Goal: Transaction & Acquisition: Download file/media

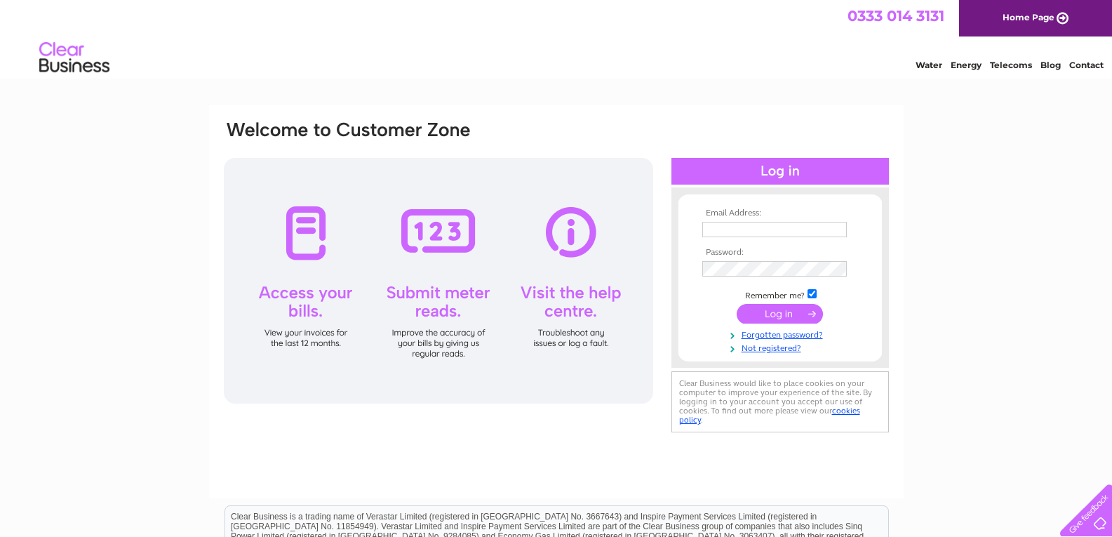
type input "[EMAIL_ADDRESS][DOMAIN_NAME]"
click at [800, 321] on input "submit" at bounding box center [780, 314] width 86 height 20
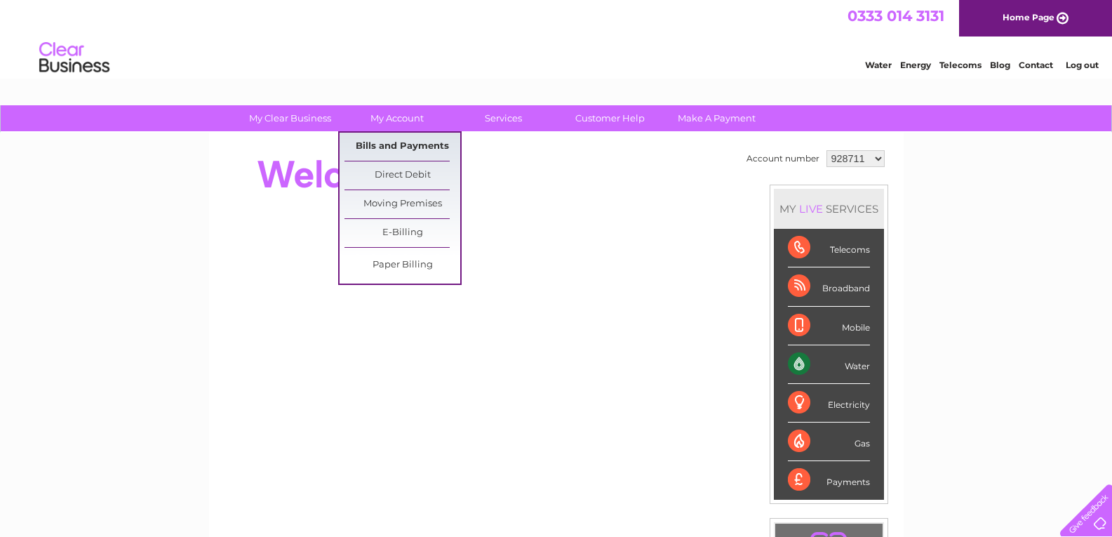
click at [399, 144] on link "Bills and Payments" at bounding box center [403, 147] width 116 height 28
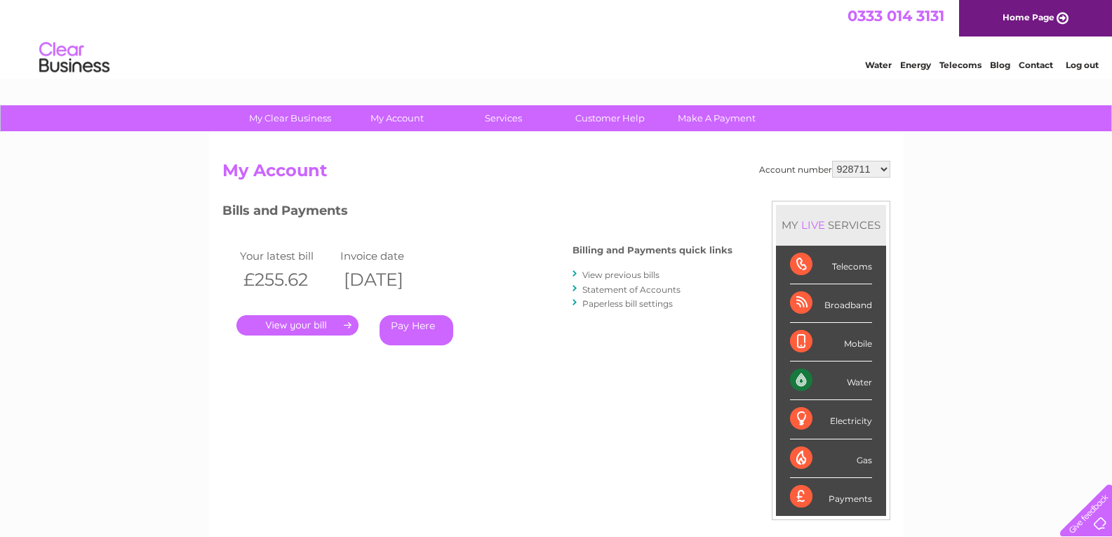
click at [858, 164] on select "928711 1150045" at bounding box center [861, 169] width 58 height 17
select select "1150045"
click at [833, 161] on select "928711 1150045" at bounding box center [861, 169] width 58 height 17
click at [324, 328] on link "." at bounding box center [298, 325] width 122 height 20
click at [620, 274] on link "View previous bills" at bounding box center [621, 275] width 77 height 11
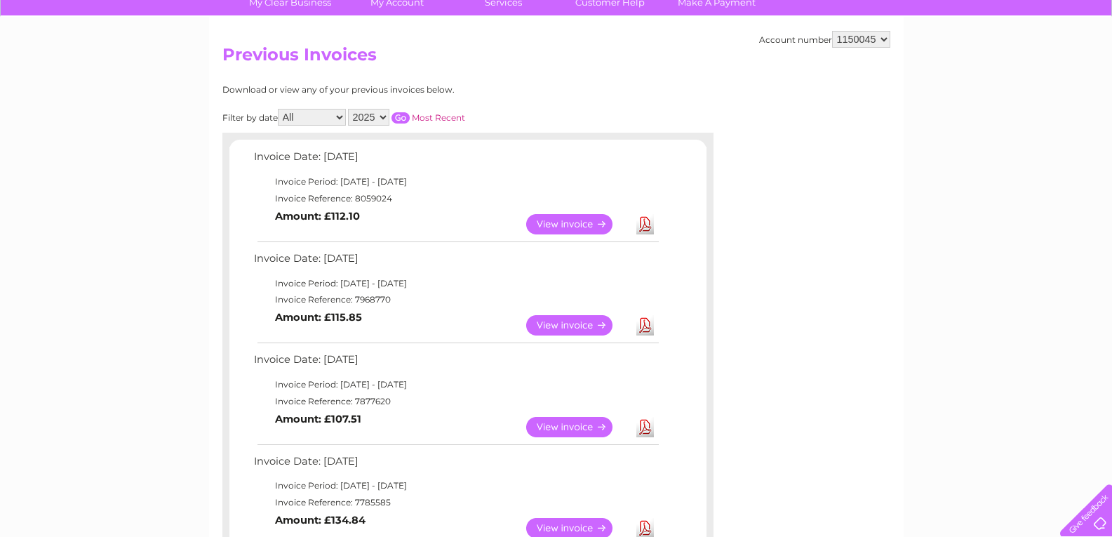
scroll to position [140, 0]
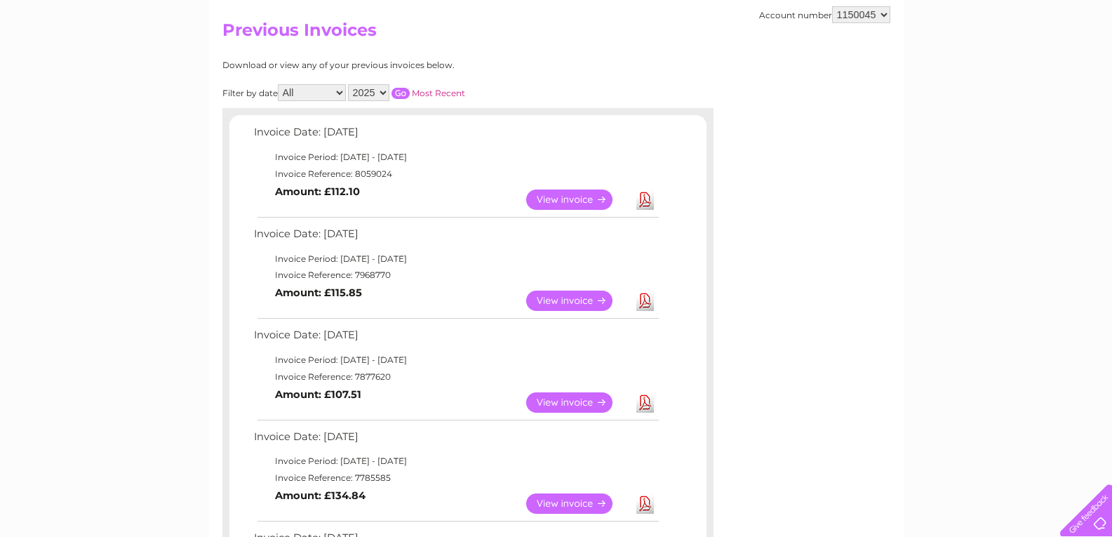
click at [645, 306] on link "Download" at bounding box center [646, 301] width 18 height 20
click at [649, 202] on link "Download" at bounding box center [646, 200] width 18 height 20
